Goal: Information Seeking & Learning: Learn about a topic

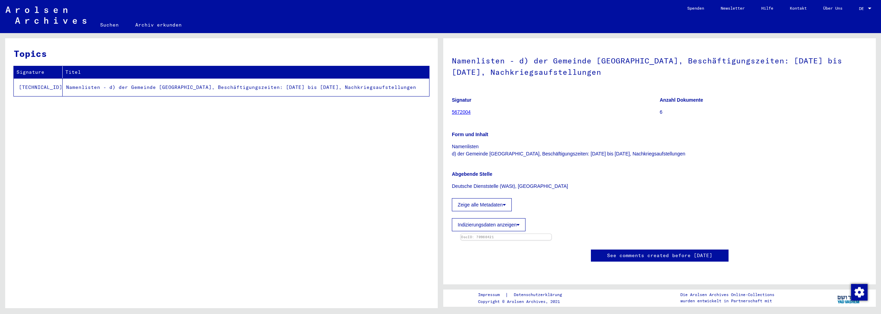
scroll to position [172, 0]
click at [528, 234] on img at bounding box center [506, 234] width 91 height 0
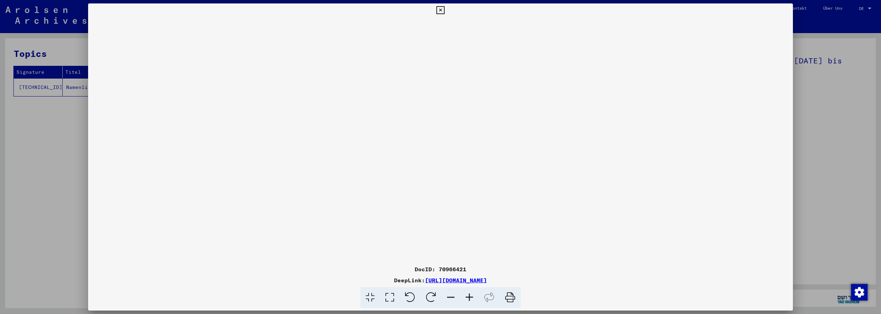
click at [472, 296] on icon at bounding box center [469, 297] width 19 height 21
click at [471, 296] on icon at bounding box center [469, 297] width 19 height 21
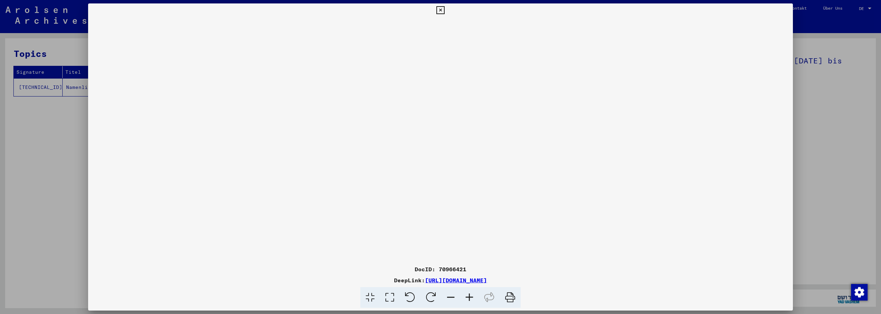
click at [471, 296] on icon at bounding box center [469, 297] width 19 height 21
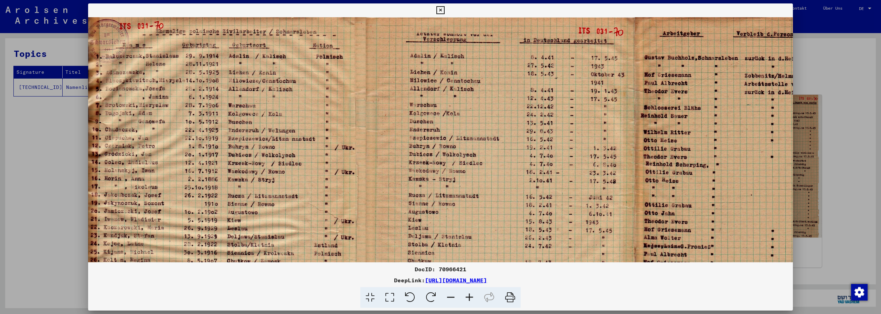
click at [471, 296] on icon at bounding box center [469, 297] width 19 height 21
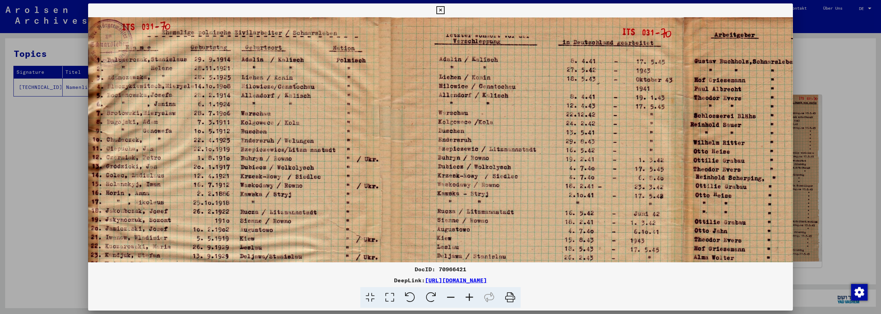
drag, startPoint x: 471, startPoint y: 296, endPoint x: 458, endPoint y: 281, distance: 20.2
click at [470, 296] on icon at bounding box center [469, 297] width 19 height 21
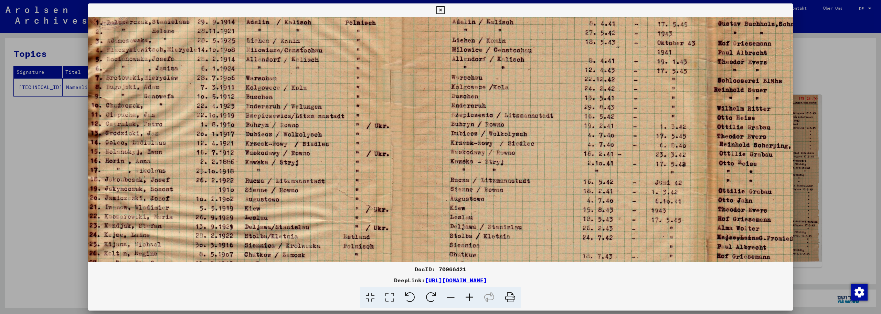
scroll to position [42, 1]
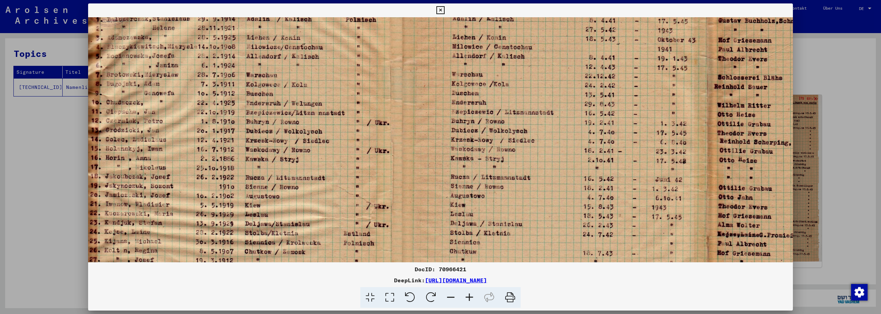
drag, startPoint x: 520, startPoint y: 87, endPoint x: 519, endPoint y: 45, distance: 42.4
click at [519, 45] on img at bounding box center [555, 192] width 936 height 434
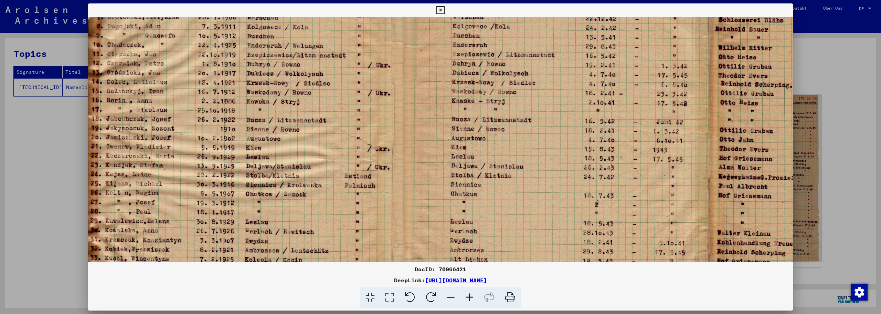
drag, startPoint x: 510, startPoint y: 123, endPoint x: 534, endPoint y: 65, distance: 62.2
click at [534, 65] on img at bounding box center [556, 134] width 936 height 434
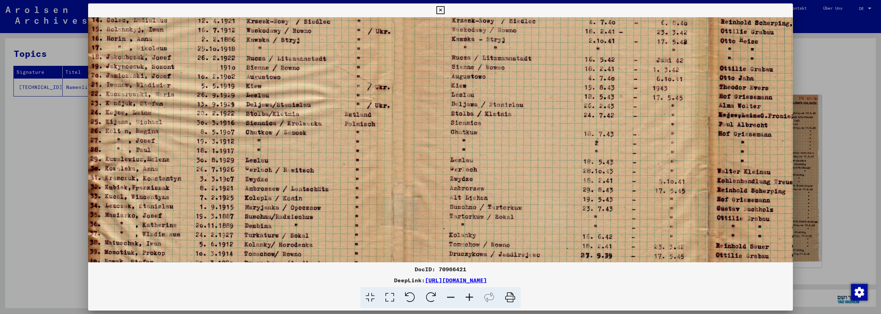
scroll to position [162, 0]
drag, startPoint x: 501, startPoint y: 128, endPoint x: 507, endPoint y: 66, distance: 62.3
click at [507, 66] on img at bounding box center [556, 72] width 936 height 434
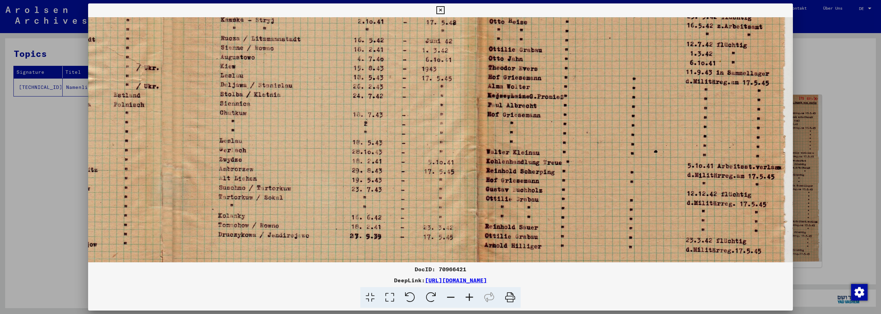
scroll to position [182, 231]
drag, startPoint x: 563, startPoint y: 91, endPoint x: 286, endPoint y: 70, distance: 277.6
click at [286, 70] on img at bounding box center [325, 52] width 936 height 434
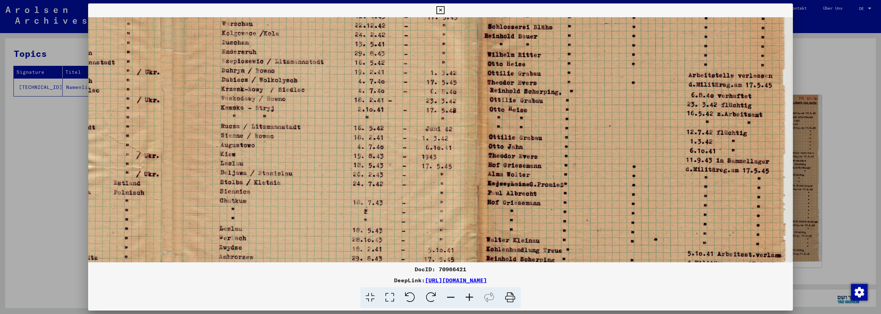
scroll to position [92, 231]
drag, startPoint x: 544, startPoint y: 87, endPoint x: 527, endPoint y: 178, distance: 92.5
click at [527, 178] on img at bounding box center [325, 143] width 936 height 434
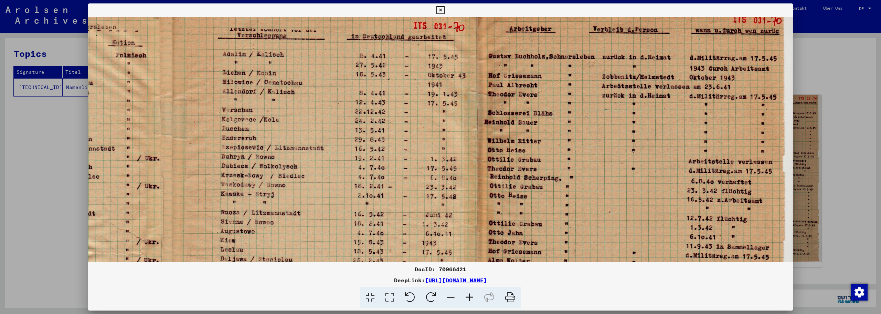
scroll to position [0, 231]
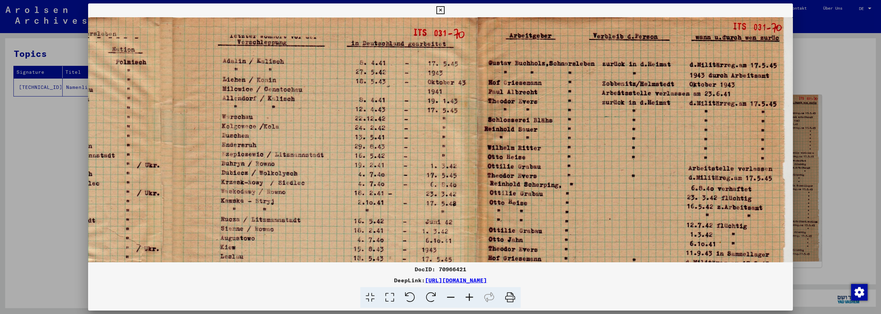
drag, startPoint x: 532, startPoint y: 102, endPoint x: 520, endPoint y: 201, distance: 99.9
click at [520, 201] on img at bounding box center [325, 234] width 936 height 434
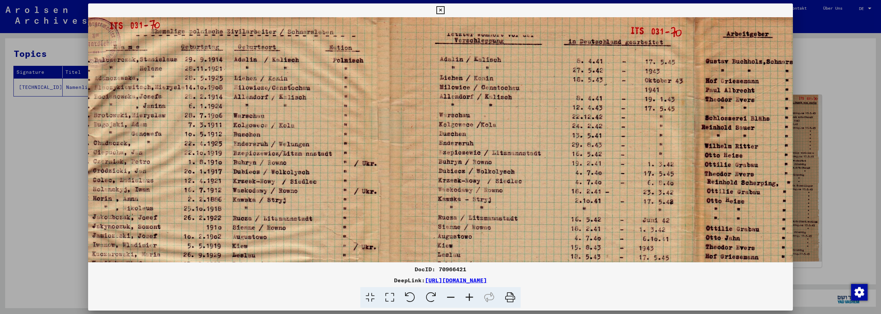
scroll to position [1, 0]
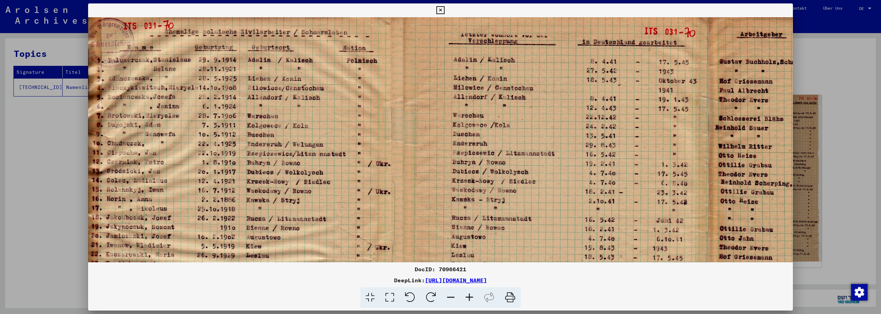
drag, startPoint x: 379, startPoint y: 109, endPoint x: 617, endPoint y: 112, distance: 238.0
click at [617, 112] on img at bounding box center [556, 233] width 936 height 434
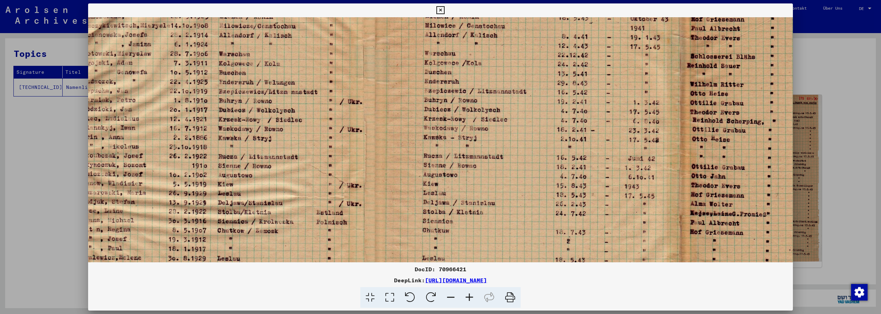
drag, startPoint x: 382, startPoint y: 101, endPoint x: 466, endPoint y: 52, distance: 97.7
click at [466, 52] on img at bounding box center [528, 171] width 936 height 434
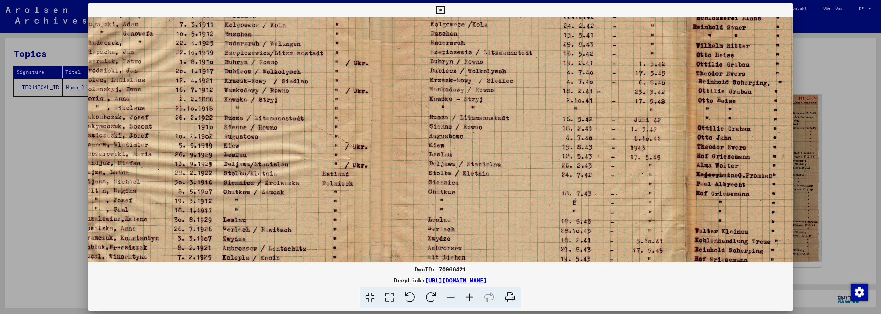
scroll to position [105, 20]
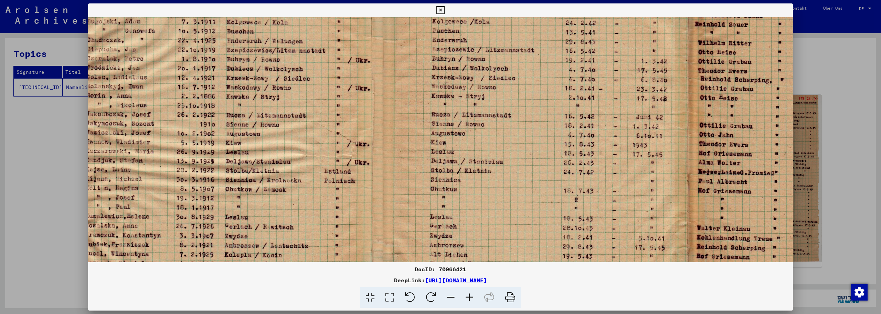
drag, startPoint x: 473, startPoint y: 142, endPoint x: 481, endPoint y: 102, distance: 40.7
click at [481, 102] on img at bounding box center [536, 130] width 936 height 434
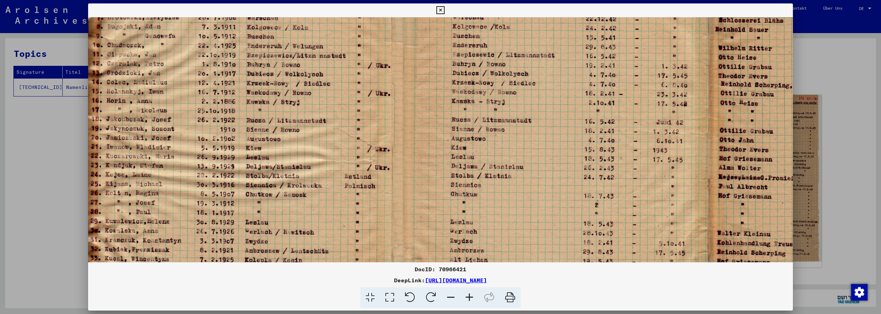
scroll to position [99, 0]
drag, startPoint x: 374, startPoint y: 121, endPoint x: 541, endPoint y: 121, distance: 166.7
click at [541, 121] on img at bounding box center [556, 135] width 936 height 434
drag, startPoint x: 352, startPoint y: 108, endPoint x: 383, endPoint y: 106, distance: 30.7
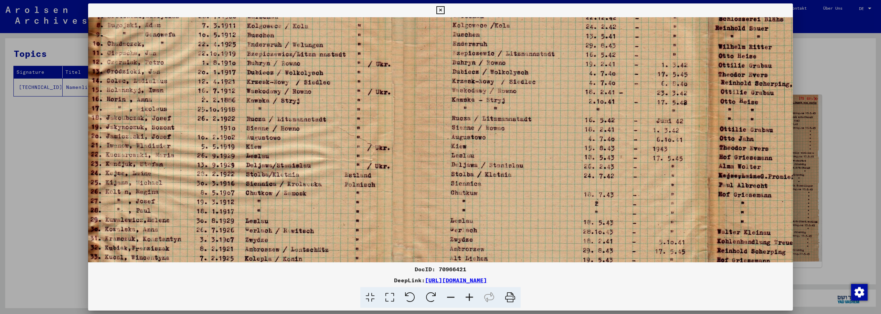
click at [383, 106] on img at bounding box center [556, 133] width 936 height 434
click at [209, 173] on img at bounding box center [556, 133] width 936 height 434
